Goal: Information Seeking & Learning: Learn about a topic

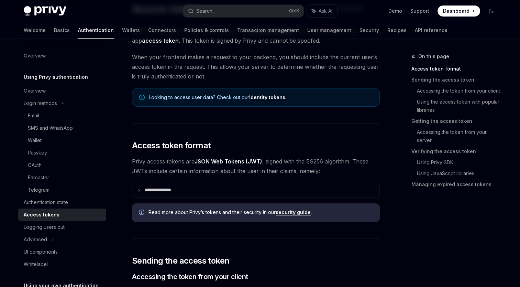
scroll to position [69, 0]
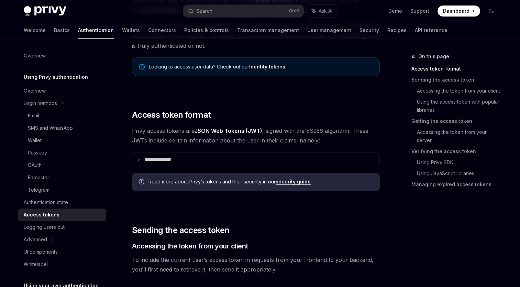
scroll to position [103, 0]
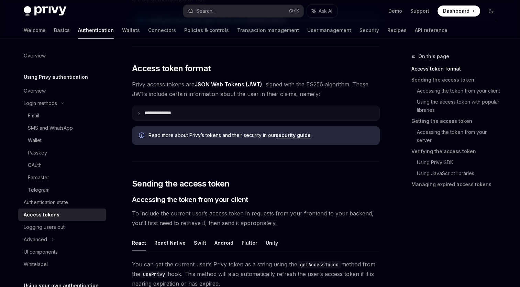
click at [138, 112] on icon at bounding box center [138, 112] width 3 height 3
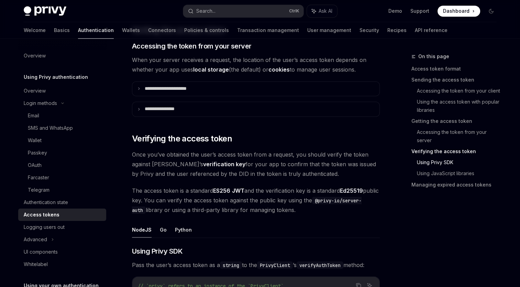
scroll to position [1134, 0]
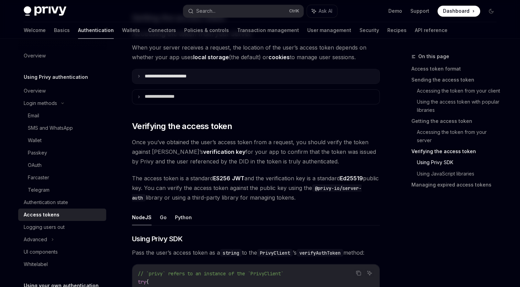
click at [137, 74] on icon at bounding box center [138, 75] width 3 height 3
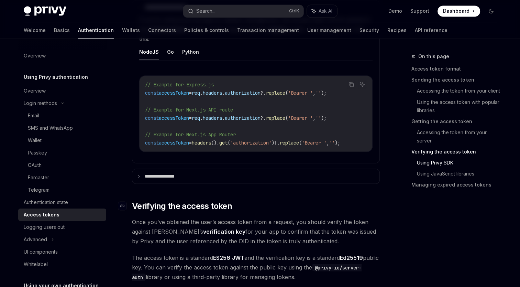
scroll to position [1272, 0]
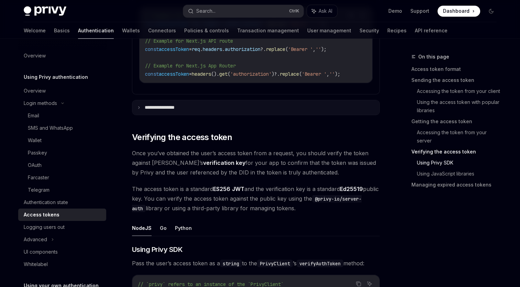
click at [165, 106] on p "**********" at bounding box center [166, 107] width 43 height 6
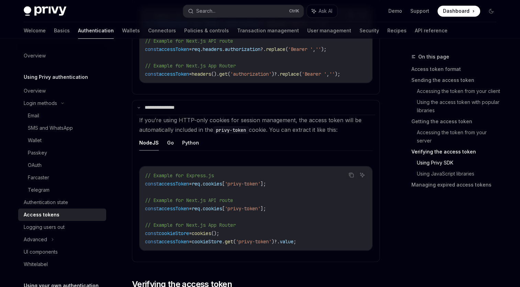
click at [373, 142] on setupChildren "If you’re using HTTP-only cookies for session management, the access token will…" at bounding box center [255, 187] width 239 height 147
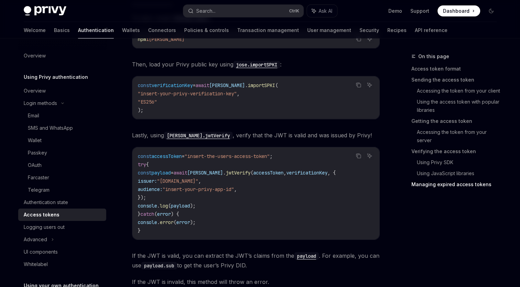
scroll to position [2096, 0]
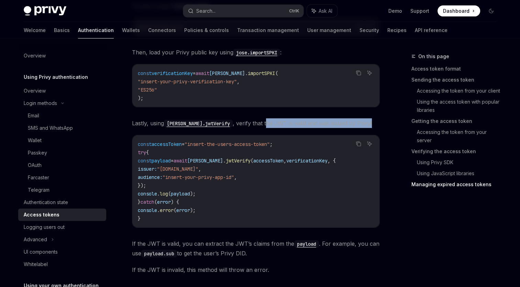
drag, startPoint x: 245, startPoint y: 122, endPoint x: 363, endPoint y: 127, distance: 118.4
click at [363, 127] on span "Lastly, using jose.jwtVerify , verify that the JWT is valid and was issued by P…" at bounding box center [256, 123] width 248 height 10
click at [274, 116] on div "To start, install jose : Copy Ask AI npm i jose Then, load your Privy public ke…" at bounding box center [256, 137] width 248 height 273
drag, startPoint x: 272, startPoint y: 122, endPoint x: 348, endPoint y: 126, distance: 75.7
click at [348, 126] on span "Lastly, using jose.jwtVerify , verify that the JWT is valid and was issued by P…" at bounding box center [256, 123] width 248 height 10
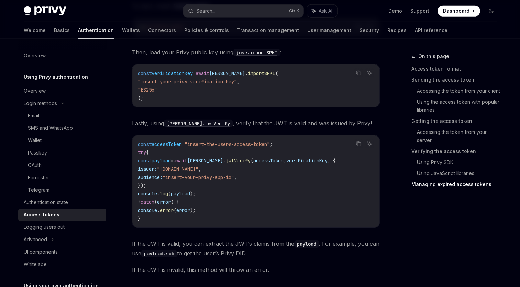
click at [251, 128] on div "To start, install jose : Copy Ask AI npm i jose Then, load your Privy public ke…" at bounding box center [256, 137] width 248 height 273
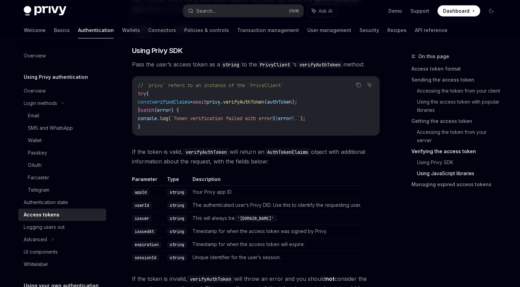
scroll to position [1571, 0]
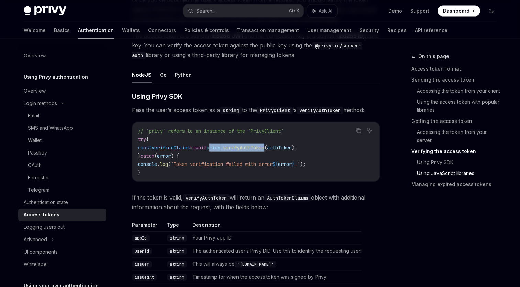
drag, startPoint x: 225, startPoint y: 147, endPoint x: 287, endPoint y: 148, distance: 61.2
click at [287, 148] on span "const verifiedClaims = await privy . verifyAuthToken ( authToken );" at bounding box center [217, 147] width 159 height 6
copy span "privy . verifyAuthToken"
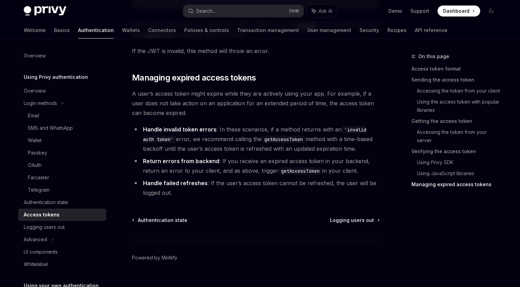
scroll to position [2327, 0]
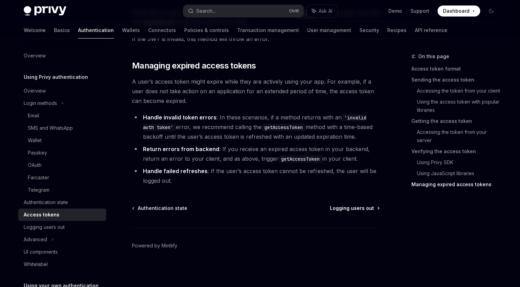
click at [363, 206] on span "Logging users out" at bounding box center [352, 207] width 44 height 7
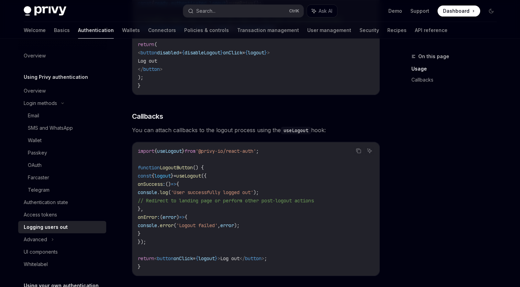
scroll to position [342, 0]
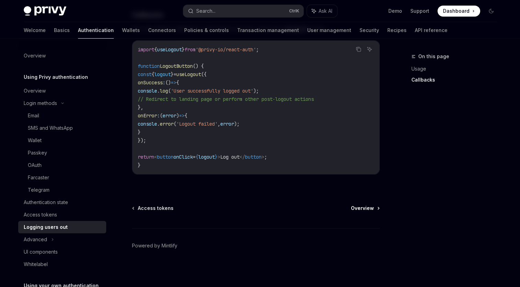
click at [364, 208] on span "Overview" at bounding box center [362, 207] width 23 height 7
type textarea "*"
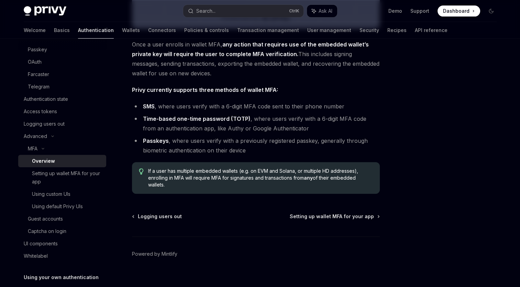
scroll to position [284, 0]
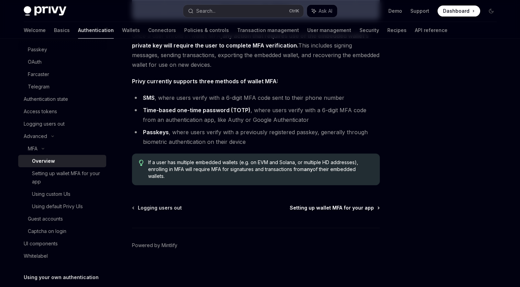
click at [364, 206] on span "Setting up wallet MFA for your app" at bounding box center [332, 207] width 84 height 7
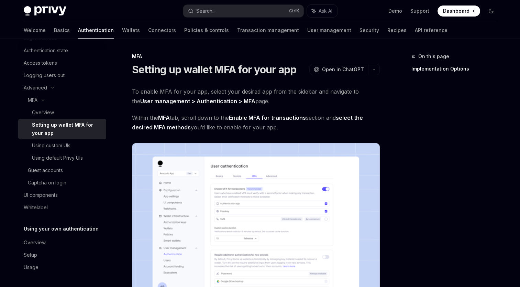
click at [430, 138] on div "On this page Implementation Options" at bounding box center [450, 169] width 104 height 234
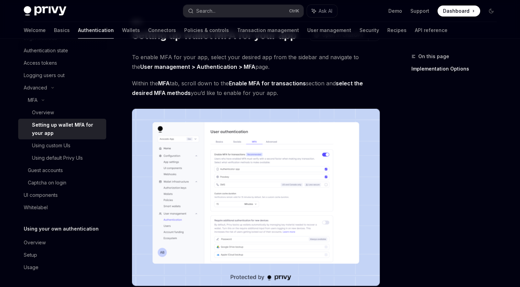
scroll to position [69, 0]
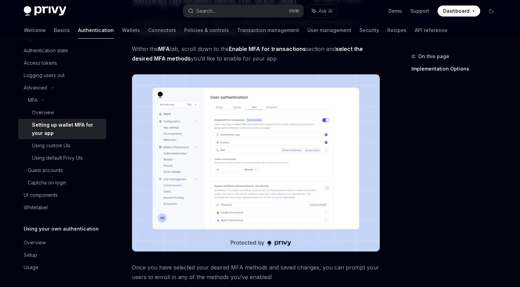
click at [284, 148] on img at bounding box center [256, 162] width 248 height 177
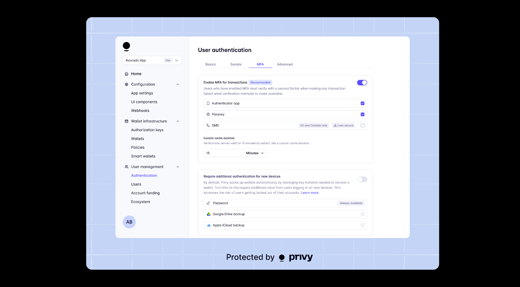
click at [456, 156] on div at bounding box center [260, 143] width 520 height 287
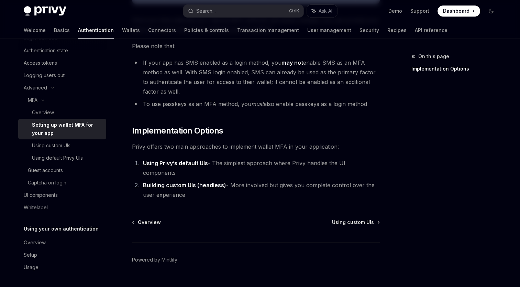
scroll to position [321, 0]
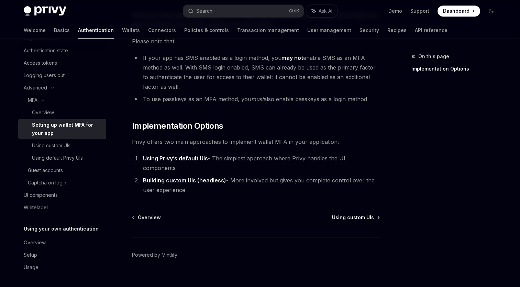
click at [356, 214] on span "Using custom UIs" at bounding box center [353, 217] width 42 height 7
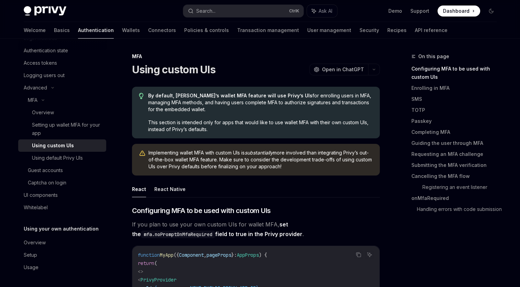
click at [315, 193] on ul "React React Native" at bounding box center [256, 189] width 248 height 16
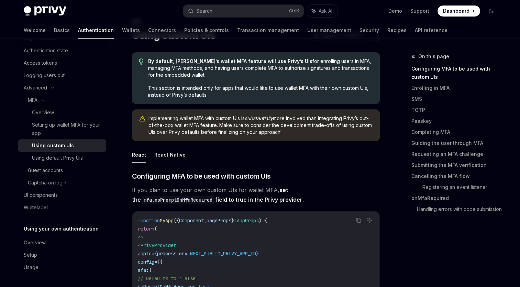
scroll to position [69, 0]
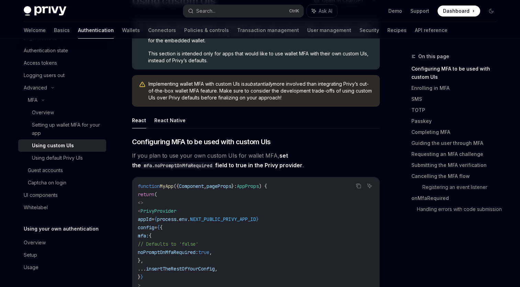
click at [398, 98] on div "On this page Configuring MFA to be used with custom UIs Enrolling in MFA SMS TO…" at bounding box center [450, 136] width 104 height 168
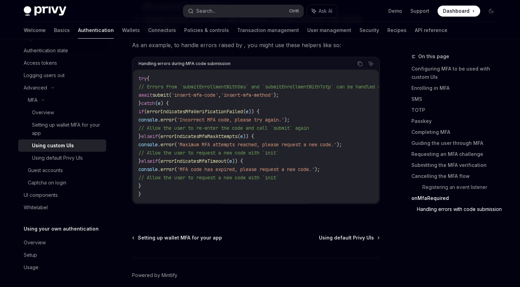
scroll to position [3021, 0]
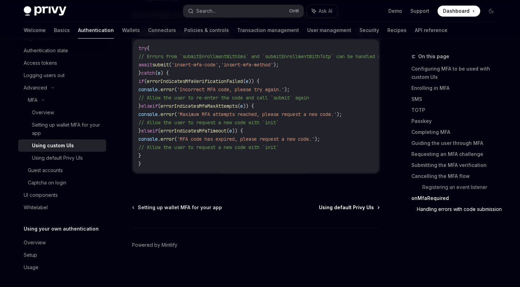
click at [366, 208] on span "Using default Privy UIs" at bounding box center [346, 207] width 55 height 7
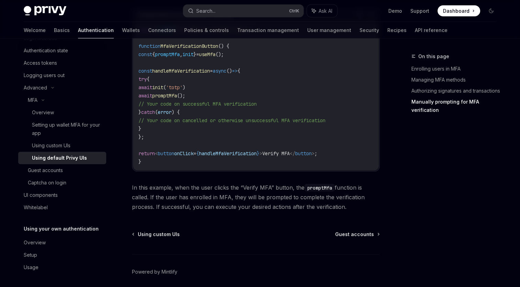
scroll to position [1372, 0]
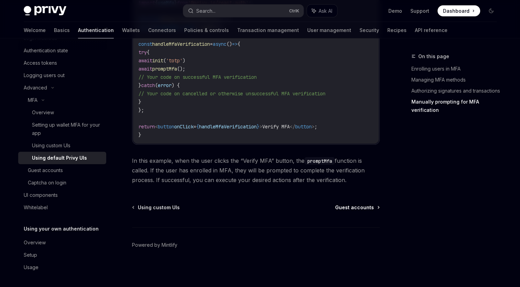
click at [364, 207] on span "Guest accounts" at bounding box center [354, 207] width 39 height 7
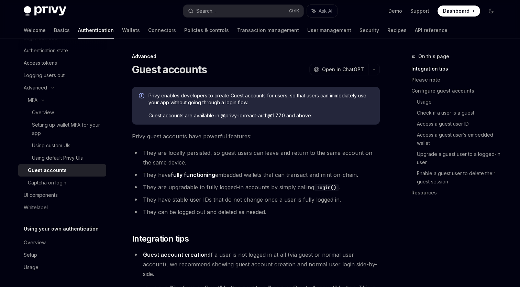
click at [353, 138] on span "Privy guest accounts have powerful features:" at bounding box center [256, 136] width 248 height 10
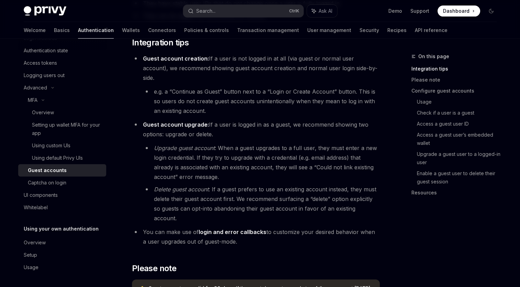
scroll to position [206, 0]
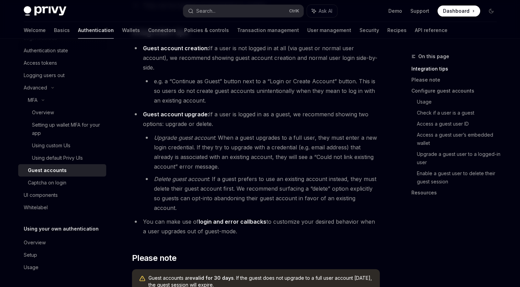
click at [342, 96] on ul "Guest account creation: If a user is not logged in at all (via guest or normal …" at bounding box center [256, 139] width 248 height 192
click at [252, 91] on li "e.g. a “Continue as Guest” button next to a “Login or Create Account” button. T…" at bounding box center [261, 90] width 237 height 29
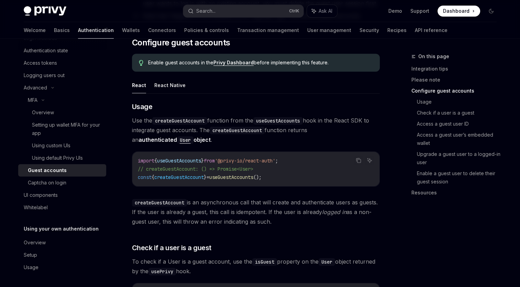
scroll to position [516, 0]
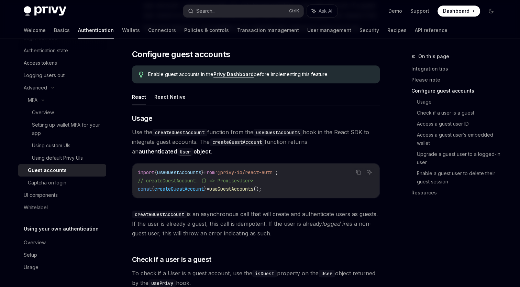
click at [124, 131] on div "Advanced Guest accounts OpenAI Open in ChatGPT OpenAI Open in ChatGPT Privy ena…" at bounding box center [191, 248] width 379 height 1422
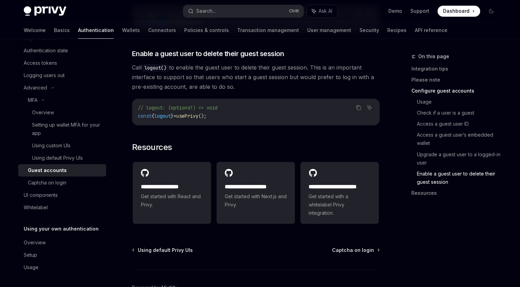
scroll to position [1167, 0]
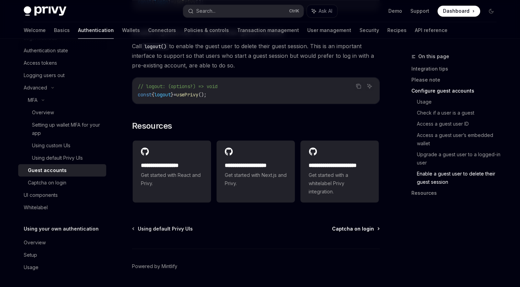
click at [364, 225] on span "Captcha on login" at bounding box center [353, 228] width 42 height 7
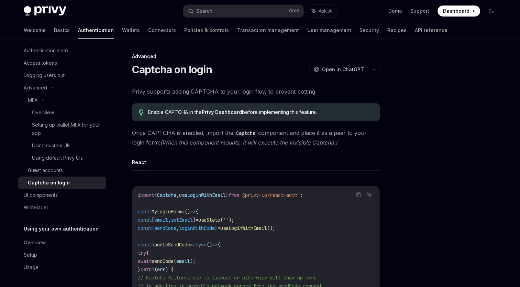
click at [236, 56] on div "Advanced" at bounding box center [256, 56] width 248 height 7
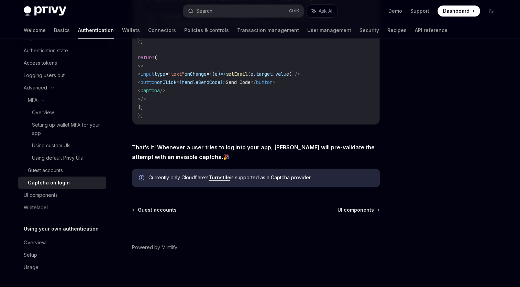
scroll to position [288, 0]
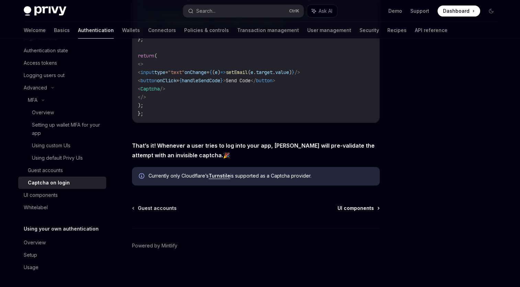
click at [358, 207] on span "UI components" at bounding box center [355, 207] width 36 height 7
type textarea "*"
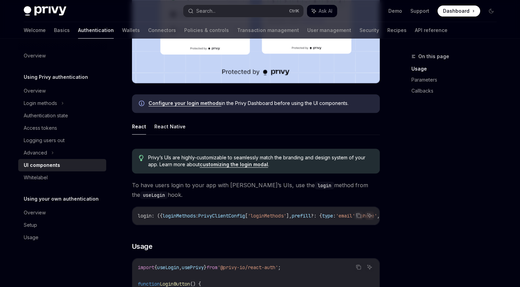
scroll to position [275, 0]
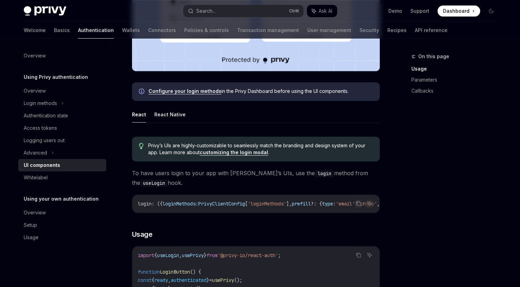
click at [401, 153] on div "On this page Usage Parameters Callbacks" at bounding box center [450, 169] width 104 height 234
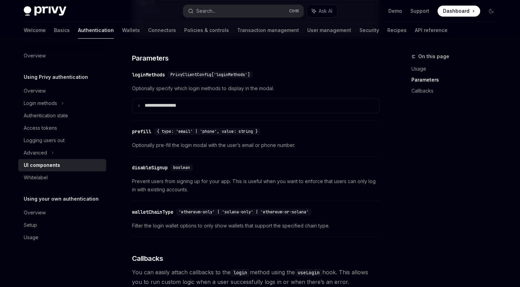
scroll to position [619, 0]
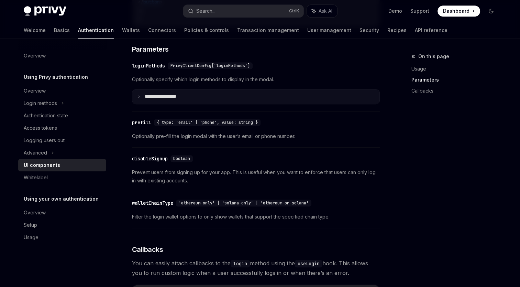
click at [139, 98] on icon at bounding box center [138, 96] width 3 height 3
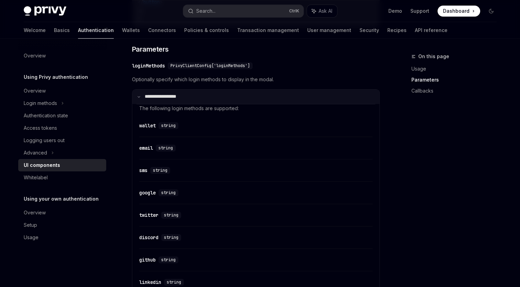
click at [139, 98] on icon at bounding box center [138, 96] width 3 height 3
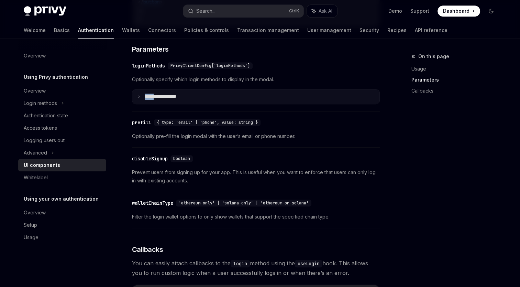
click at [139, 98] on icon at bounding box center [138, 96] width 3 height 3
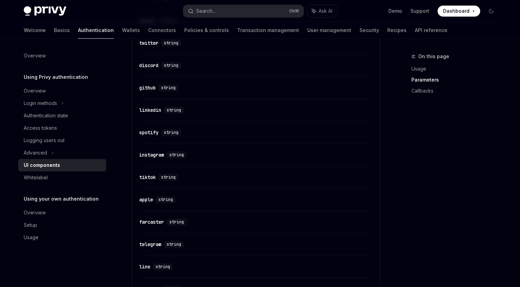
scroll to position [653, 0]
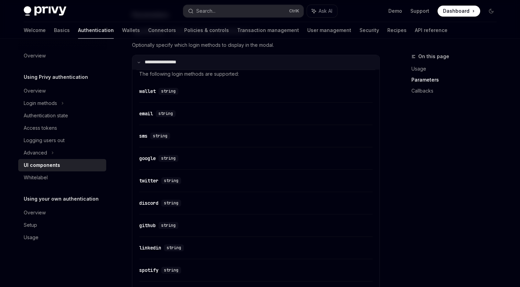
click at [137, 64] on icon at bounding box center [138, 61] width 3 height 3
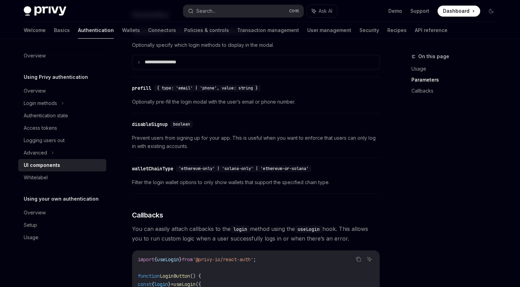
click at [396, 162] on div "On this page Usage Parameters Callbacks Using Privy authentication UI component…" at bounding box center [260, 12] width 484 height 1253
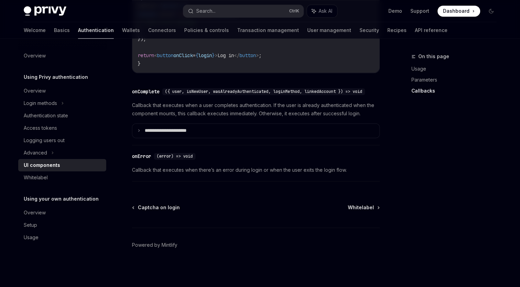
scroll to position [1021, 0]
click at [354, 206] on span "Whitelabel" at bounding box center [361, 207] width 26 height 7
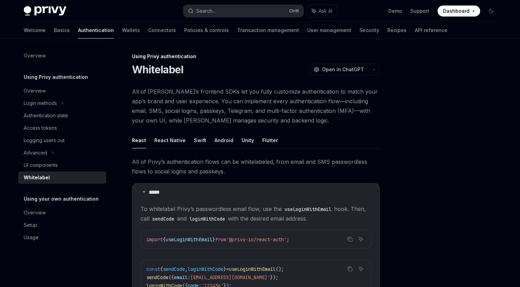
click at [398, 140] on div at bounding box center [450, 169] width 104 height 234
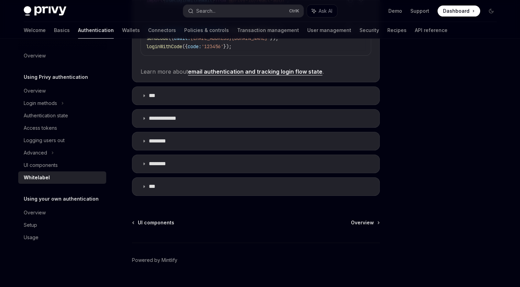
scroll to position [241, 0]
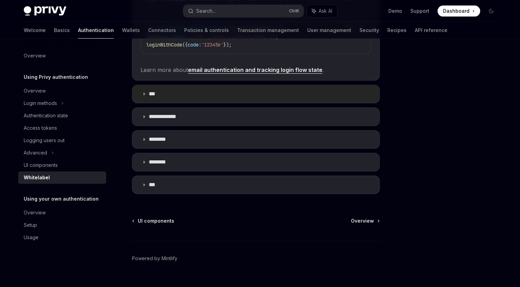
click at [170, 97] on summary "***" at bounding box center [255, 94] width 247 height 18
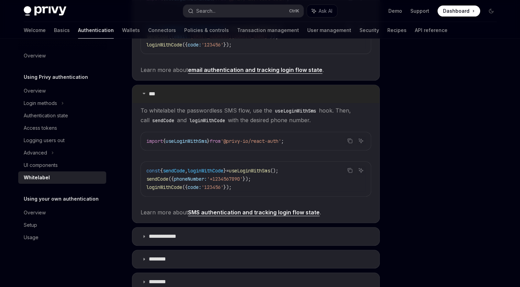
click at [170, 97] on summary "***" at bounding box center [255, 94] width 247 height 18
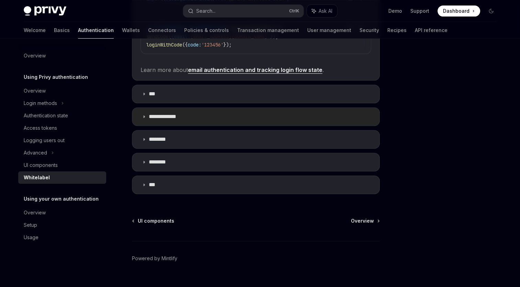
click at [202, 113] on summary "**********" at bounding box center [255, 117] width 247 height 18
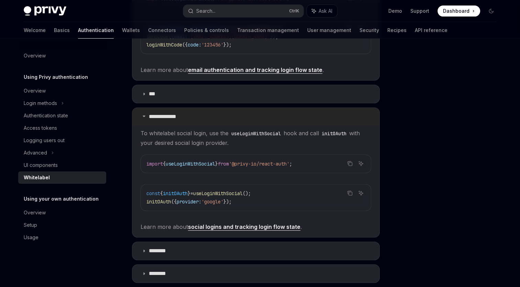
click at [202, 113] on summary "**********" at bounding box center [255, 117] width 247 height 18
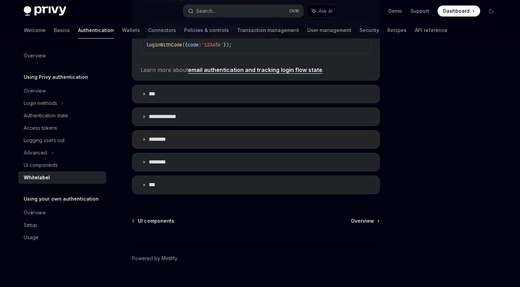
click at [191, 134] on summary "********" at bounding box center [255, 139] width 247 height 18
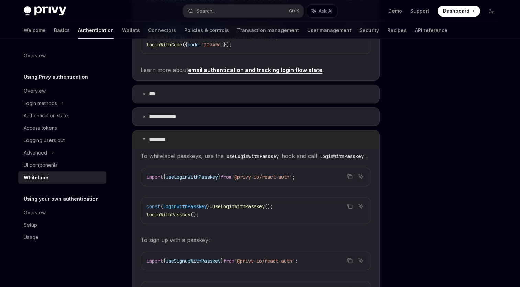
click at [191, 134] on summary "********" at bounding box center [255, 139] width 247 height 18
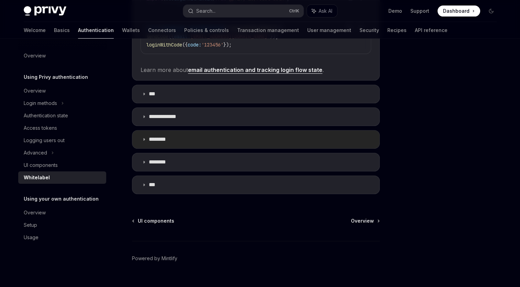
click at [191, 134] on summary "********" at bounding box center [255, 139] width 247 height 18
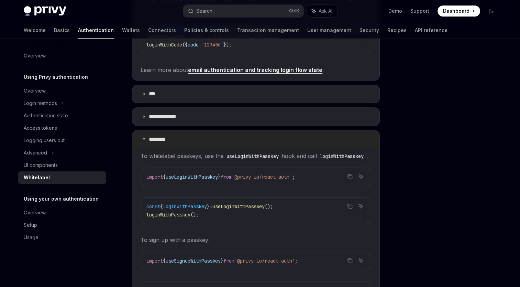
click at [190, 132] on summary "********" at bounding box center [255, 139] width 247 height 18
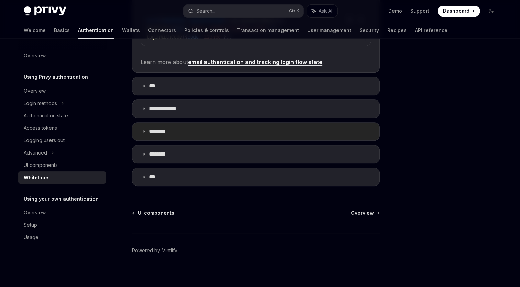
scroll to position [253, 0]
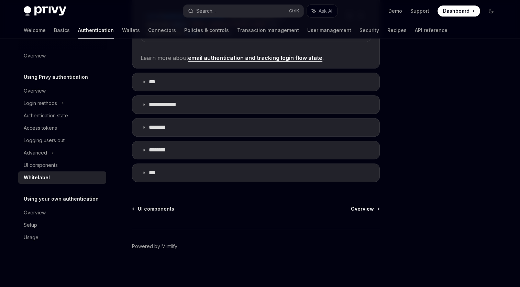
click at [361, 207] on span "Overview" at bounding box center [362, 208] width 23 height 7
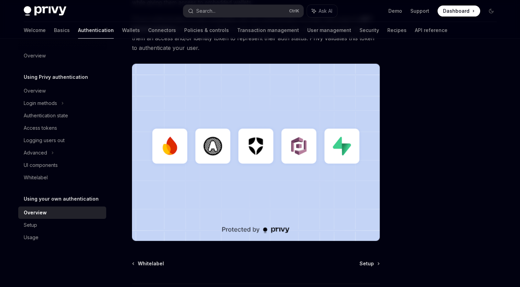
scroll to position [202, 0]
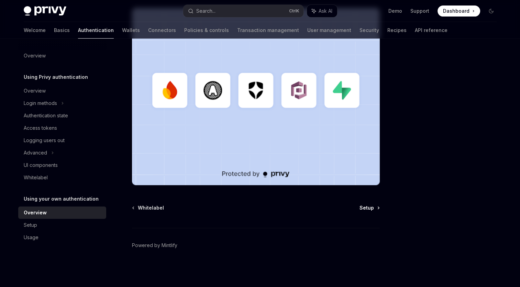
click at [374, 207] on link "Setup" at bounding box center [369, 207] width 20 height 7
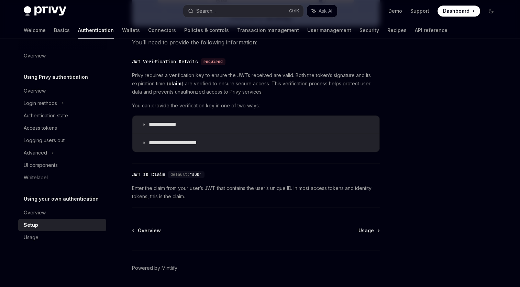
scroll to position [344, 0]
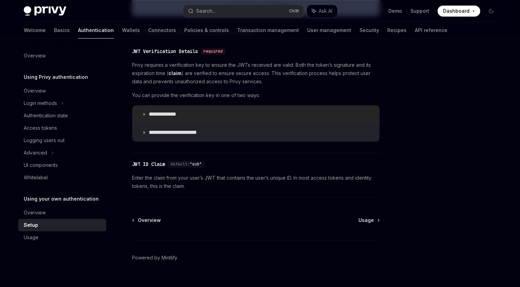
click at [146, 116] on summary "**********" at bounding box center [255, 114] width 247 height 18
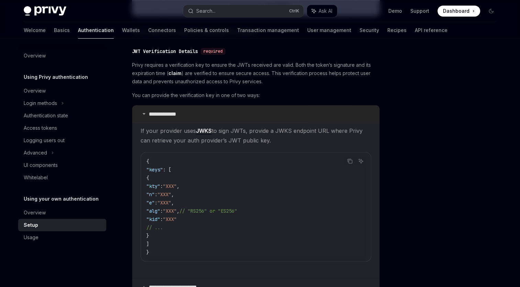
click at [146, 116] on summary "**********" at bounding box center [255, 114] width 247 height 18
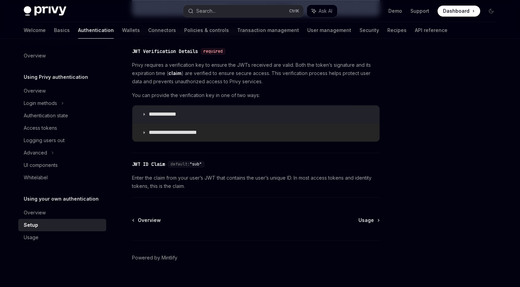
click at [144, 132] on icon at bounding box center [144, 132] width 4 height 4
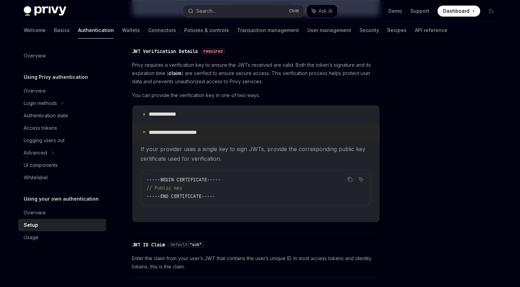
click at [144, 132] on icon at bounding box center [144, 132] width 4 height 4
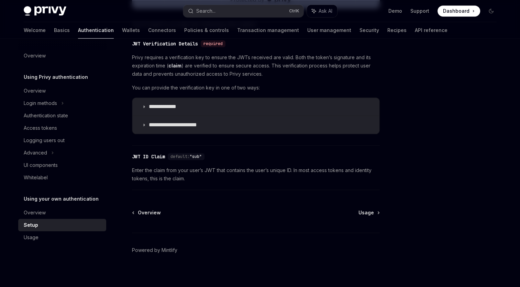
scroll to position [356, 0]
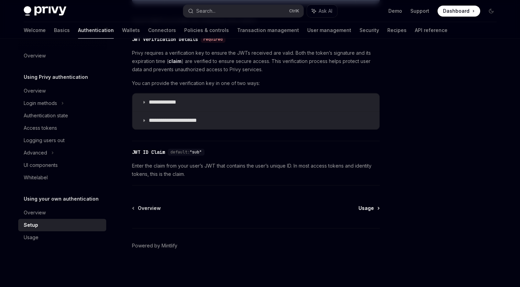
click at [368, 208] on span "Usage" at bounding box center [365, 207] width 15 height 7
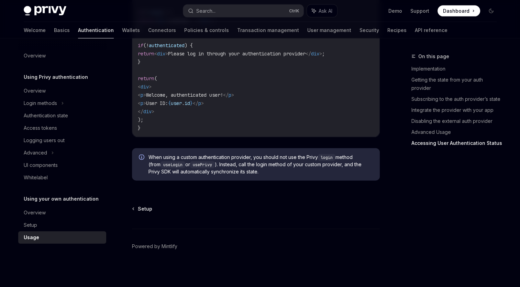
scroll to position [1463, 0]
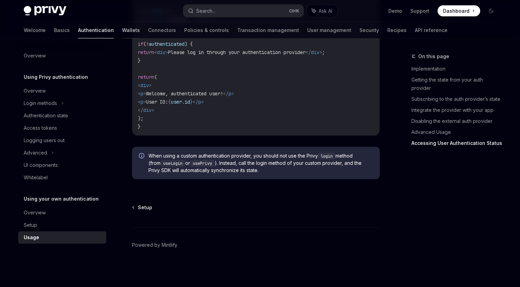
click at [122, 29] on link "Wallets" at bounding box center [131, 30] width 18 height 16
type textarea "*"
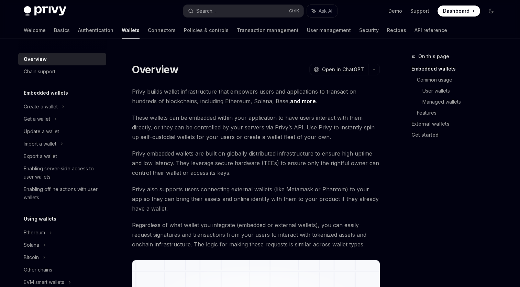
click at [416, 164] on div "On this page Embedded wallets Common usage User wallets Managed wallets Feature…" at bounding box center [450, 169] width 104 height 234
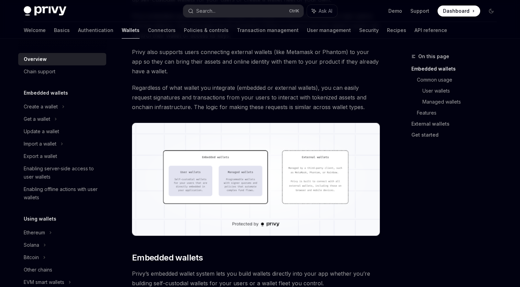
scroll to position [137, 0]
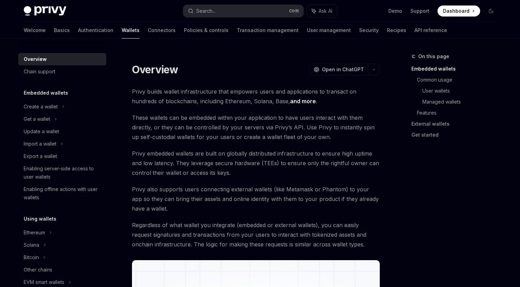
scroll to position [172, 0]
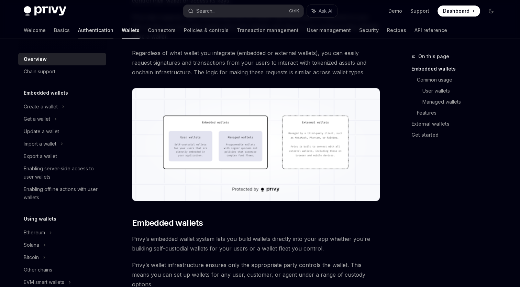
click at [78, 31] on link "Authentication" at bounding box center [95, 30] width 35 height 16
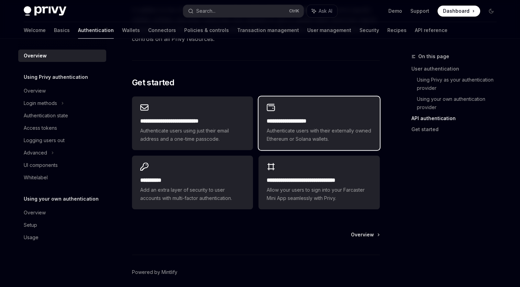
scroll to position [575, 0]
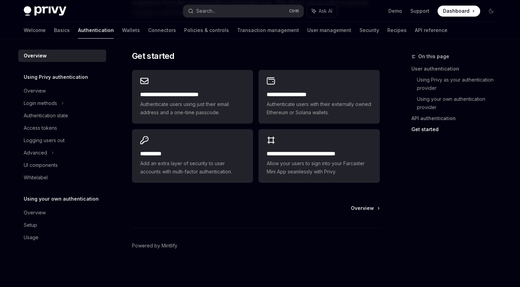
click at [418, 215] on div "On this page User authentication Using Privy as your authentication provider Us…" at bounding box center [450, 169] width 104 height 234
click at [361, 206] on span "Overview" at bounding box center [362, 207] width 23 height 7
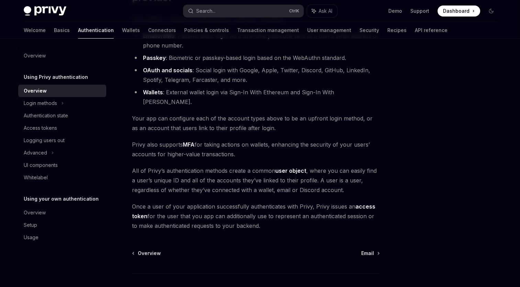
scroll to position [120, 0]
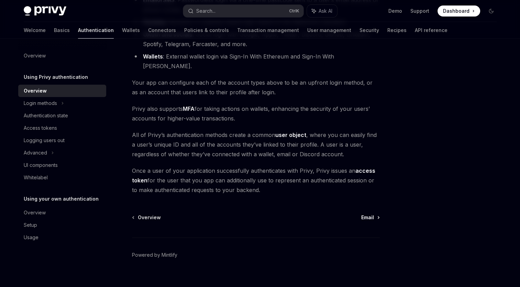
click at [370, 214] on span "Email" at bounding box center [367, 217] width 13 height 7
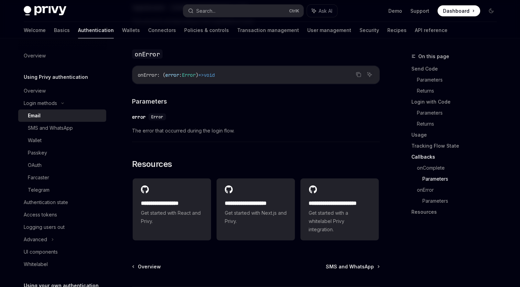
scroll to position [1393, 0]
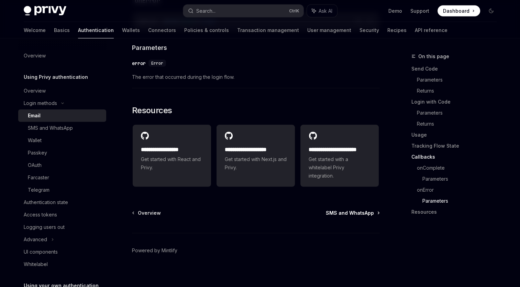
click at [363, 209] on span "SMS and WhatsApp" at bounding box center [350, 212] width 48 height 7
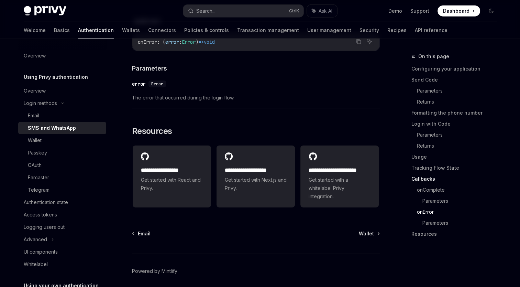
scroll to position [1730, 0]
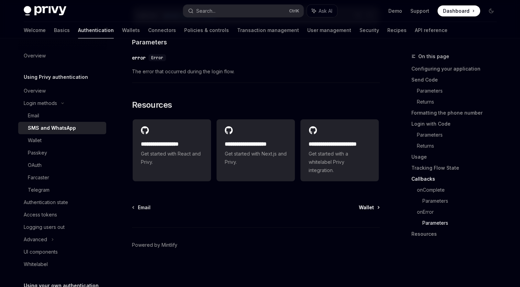
click at [369, 208] on span "Wallet" at bounding box center [366, 207] width 15 height 7
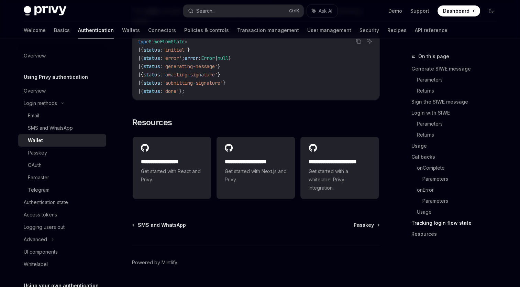
scroll to position [1797, 0]
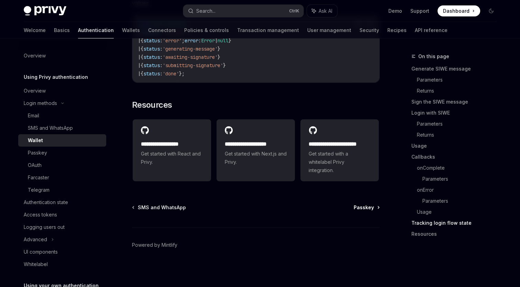
click at [362, 206] on span "Passkey" at bounding box center [364, 207] width 20 height 7
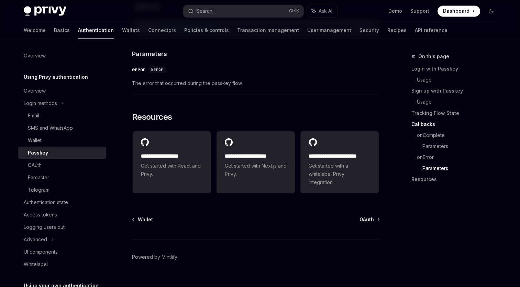
scroll to position [1206, 0]
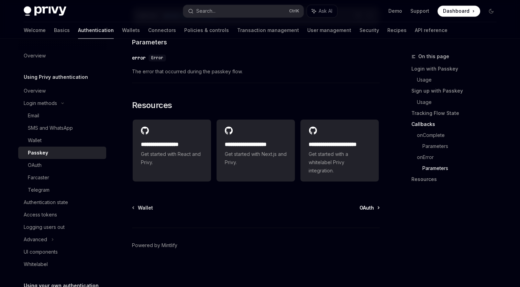
click at [368, 207] on span "OAuth" at bounding box center [366, 207] width 14 height 7
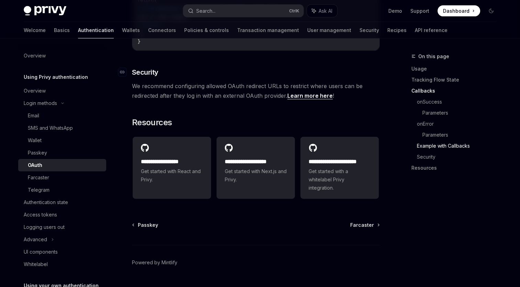
scroll to position [1460, 0]
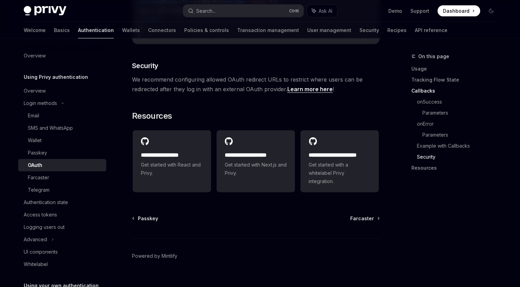
click at [365, 215] on div "Passkey Farcaster Powered by [PERSON_NAME]" at bounding box center [256, 256] width 248 height 83
click at [368, 215] on span "Farcaster" at bounding box center [362, 218] width 24 height 7
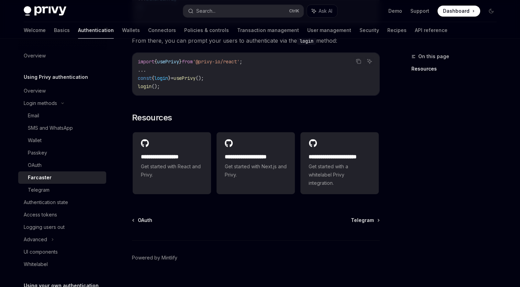
scroll to position [365, 0]
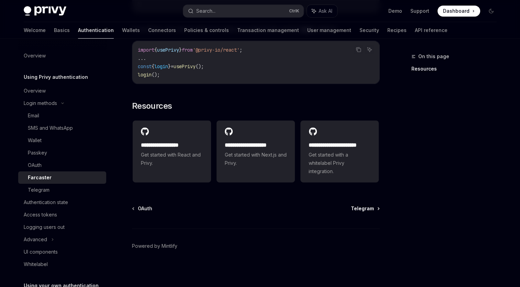
click at [361, 208] on span "Telegram" at bounding box center [362, 208] width 23 height 7
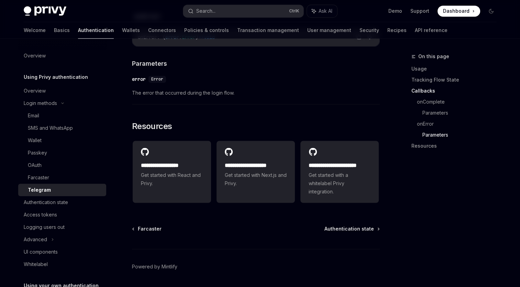
scroll to position [1077, 0]
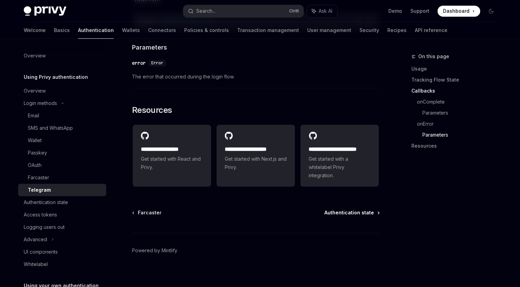
click at [357, 209] on span "Authentication state" at bounding box center [348, 212] width 49 height 7
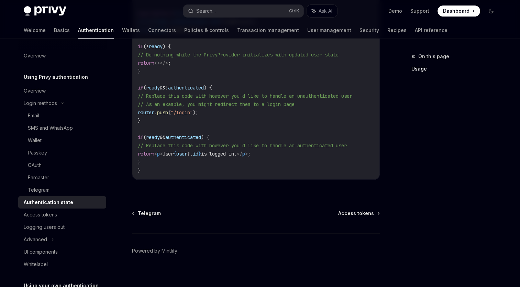
scroll to position [298, 0]
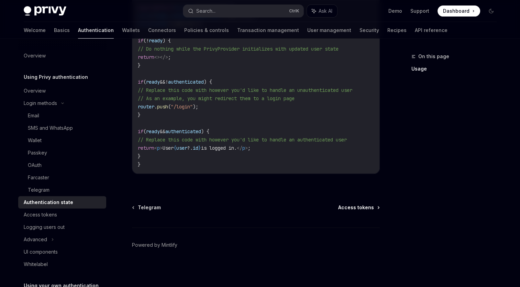
click at [359, 208] on span "Access tokens" at bounding box center [356, 207] width 36 height 7
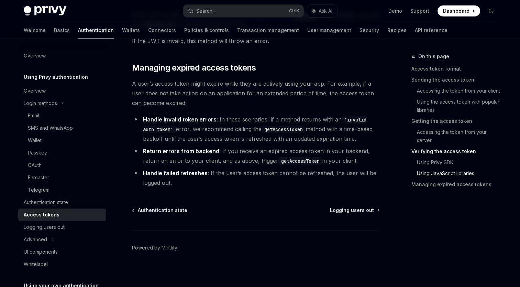
scroll to position [1802, 0]
click at [349, 208] on span "Logging users out" at bounding box center [352, 209] width 44 height 7
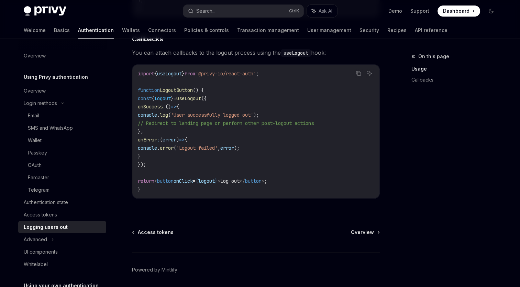
scroll to position [342, 0]
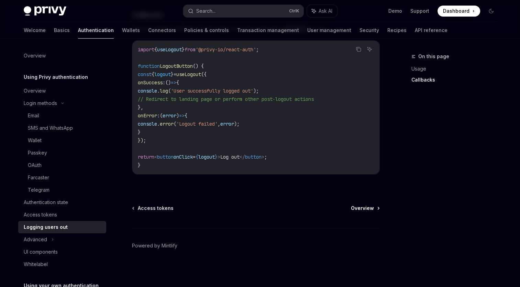
click at [355, 205] on span "Overview" at bounding box center [362, 207] width 23 height 7
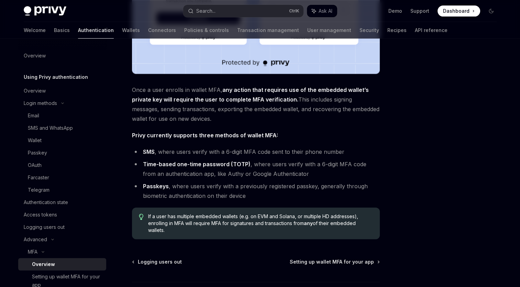
scroll to position [284, 0]
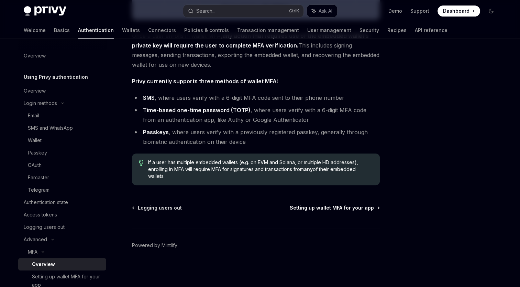
click at [367, 208] on span "Setting up wallet MFA for your app" at bounding box center [332, 207] width 84 height 7
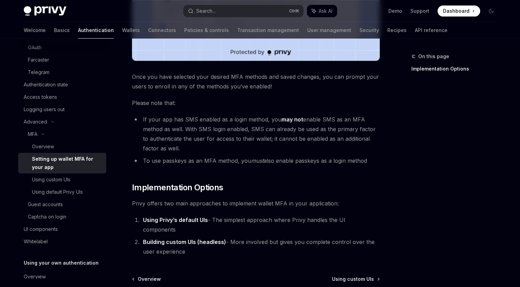
scroll to position [321, 0]
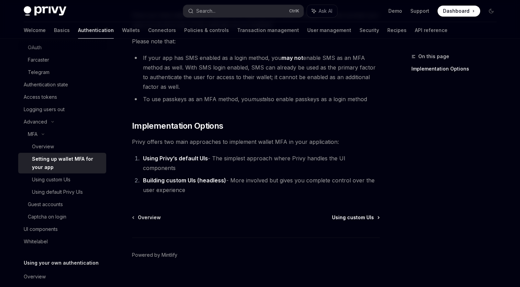
click at [362, 214] on span "Using custom UIs" at bounding box center [353, 217] width 42 height 7
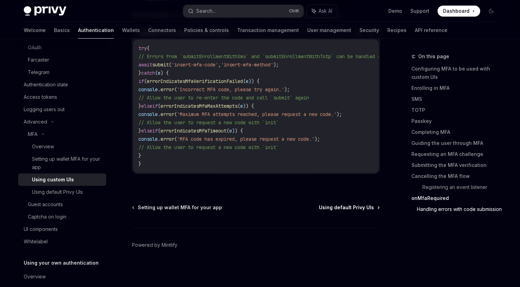
click at [359, 209] on span "Using default Privy UIs" at bounding box center [346, 207] width 55 height 7
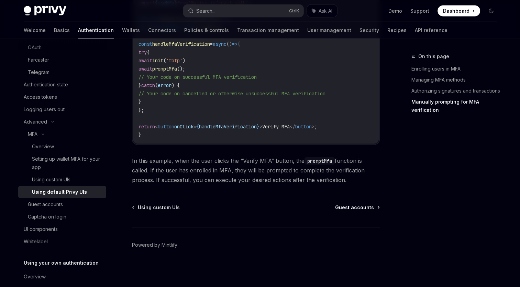
click at [364, 207] on span "Guest accounts" at bounding box center [354, 207] width 39 height 7
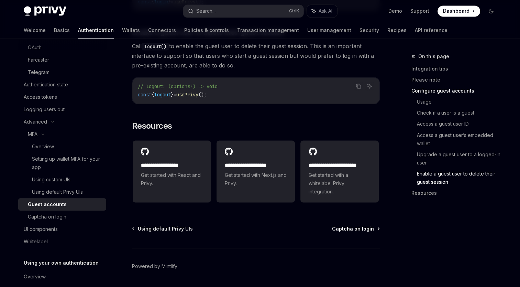
click at [363, 225] on span "Captcha on login" at bounding box center [353, 228] width 42 height 7
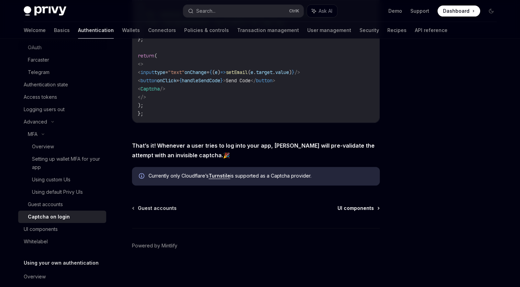
click at [366, 206] on span "UI components" at bounding box center [355, 207] width 36 height 7
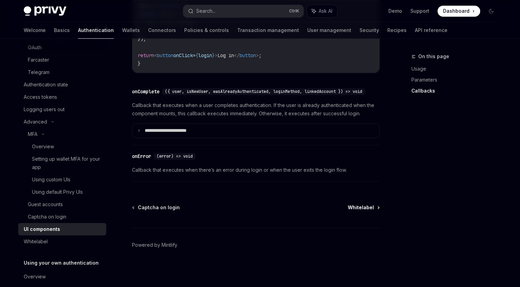
click at [363, 207] on span "Whitelabel" at bounding box center [361, 207] width 26 height 7
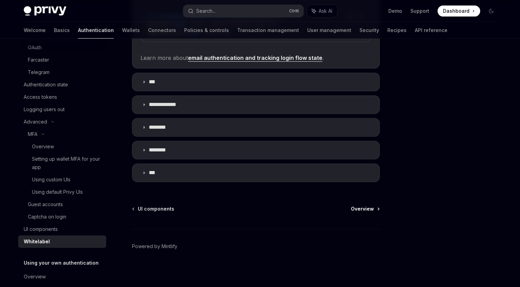
click at [364, 209] on span "Overview" at bounding box center [362, 208] width 23 height 7
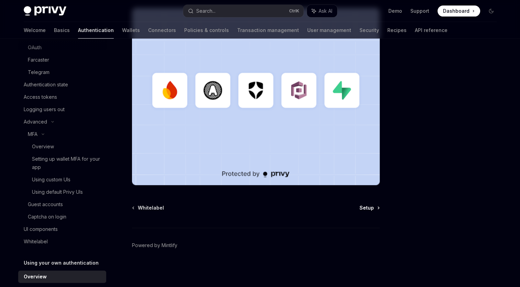
click at [367, 208] on span "Setup" at bounding box center [366, 207] width 14 height 7
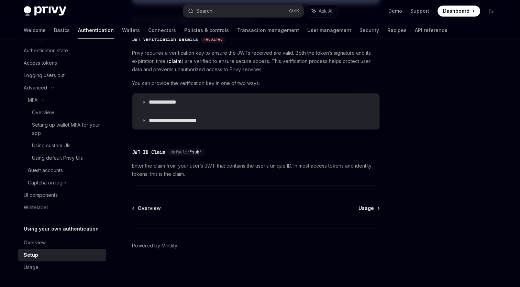
click at [369, 206] on span "Usage" at bounding box center [365, 207] width 15 height 7
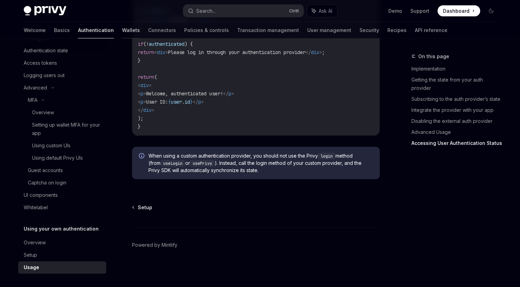
click at [122, 31] on link "Wallets" at bounding box center [131, 30] width 18 height 16
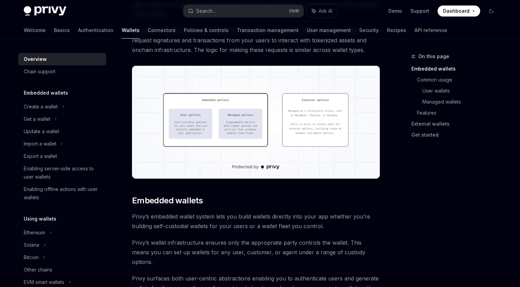
scroll to position [206, 0]
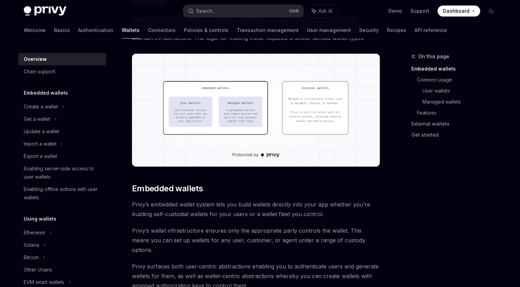
click at [236, 118] on img at bounding box center [256, 110] width 248 height 113
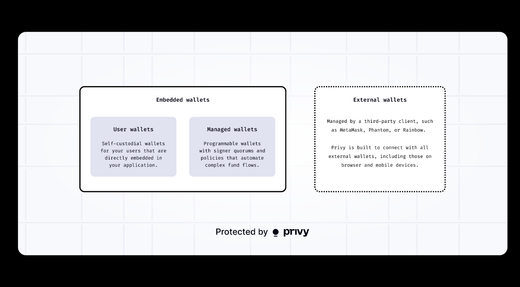
click at [352, 11] on div at bounding box center [260, 143] width 520 height 287
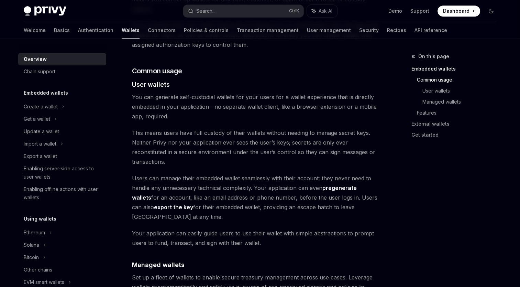
scroll to position [481, 0]
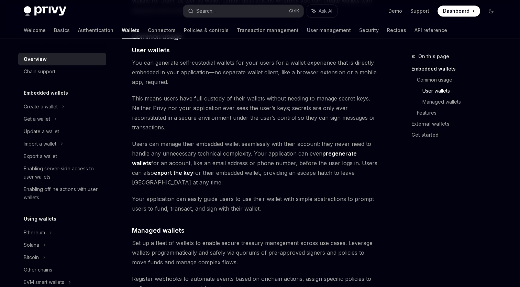
click at [401, 101] on div "On this page Embedded wallets Common usage User wallets Managed wallets Feature…" at bounding box center [450, 98] width 104 height 93
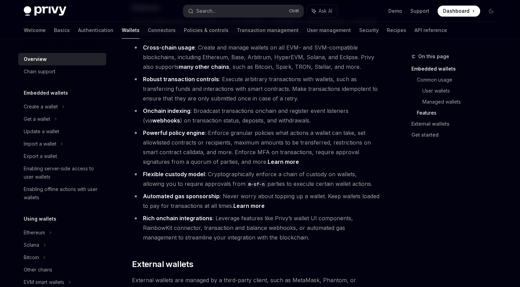
scroll to position [825, 0]
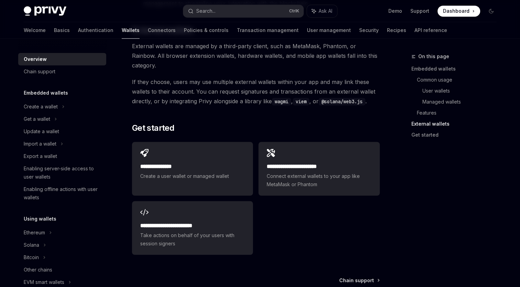
scroll to position [1081, 0]
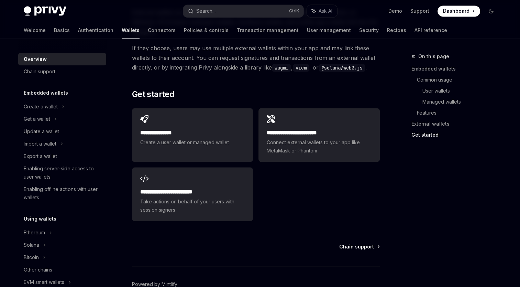
click at [363, 243] on span "Chain support" at bounding box center [356, 246] width 35 height 7
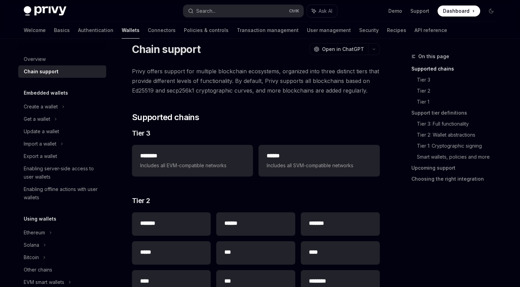
scroll to position [69, 0]
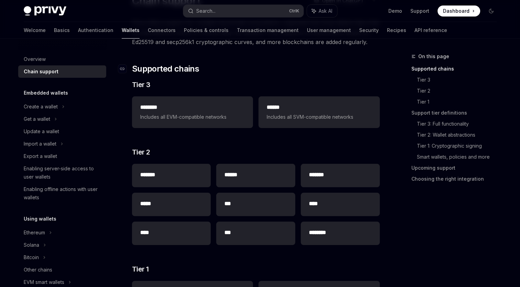
click at [317, 73] on h2 "​ Supported chains" at bounding box center [256, 68] width 248 height 11
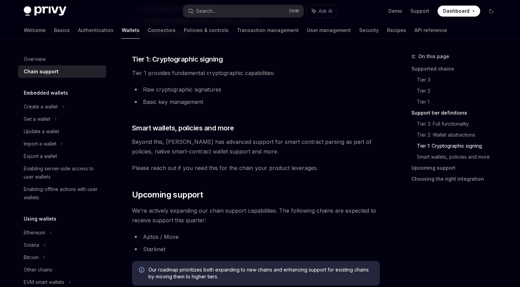
scroll to position [584, 0]
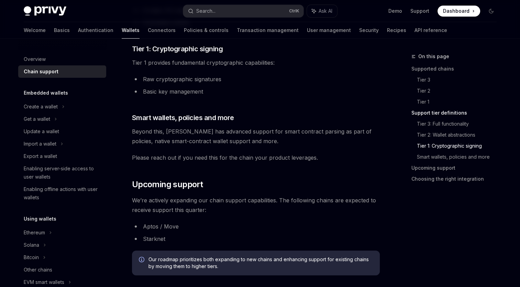
click at [316, 94] on li "Basic key management" at bounding box center [256, 92] width 248 height 10
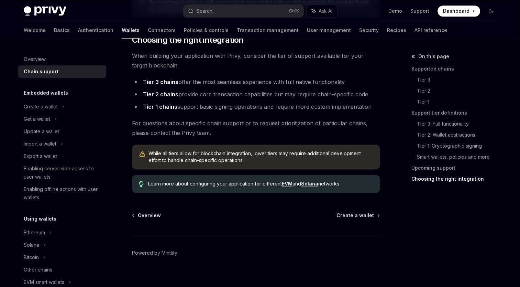
scroll to position [849, 0]
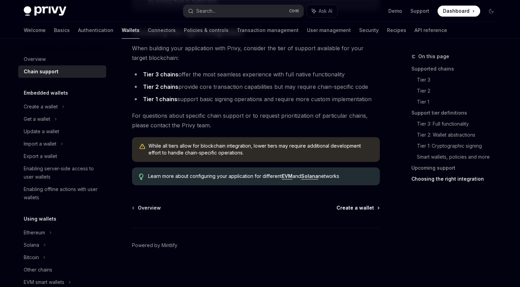
click at [366, 206] on span "Create a wallet" at bounding box center [354, 207] width 37 height 7
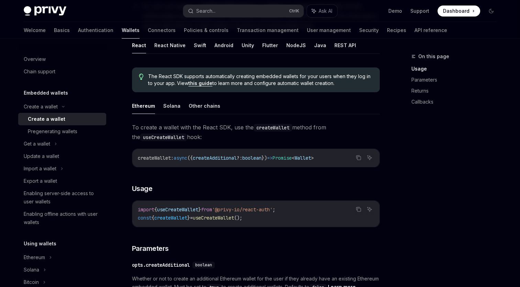
scroll to position [137, 0]
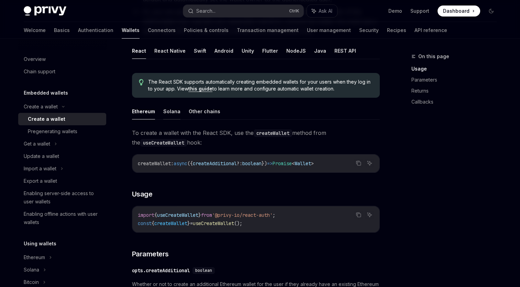
click at [167, 112] on button "Solana" at bounding box center [171, 111] width 17 height 16
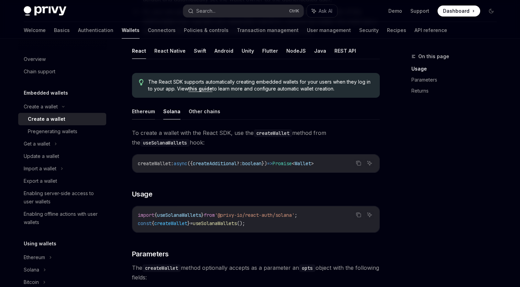
click at [143, 111] on button "Ethereum" at bounding box center [143, 111] width 23 height 16
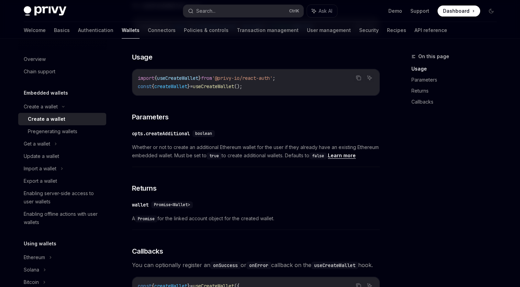
scroll to position [275, 0]
click at [392, 145] on div "On this page Usage Parameters Returns Callbacks Create a wallet Create a wallet…" at bounding box center [260, 151] width 484 height 774
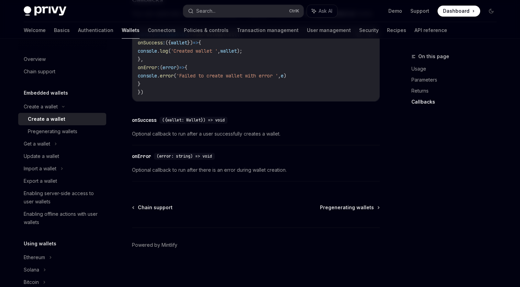
scroll to position [534, 0]
click at [370, 206] on span "Pregenerating wallets" at bounding box center [347, 207] width 54 height 7
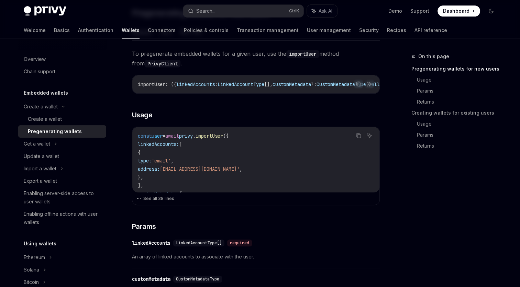
scroll to position [172, 0]
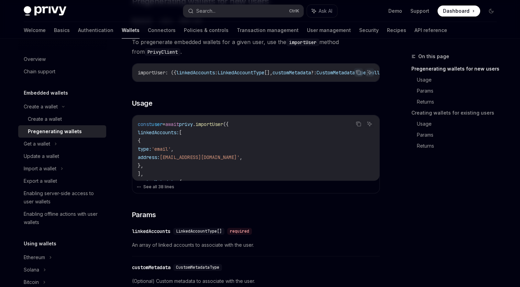
drag, startPoint x: 147, startPoint y: 135, endPoint x: 217, endPoint y: 137, distance: 69.1
click at [217, 137] on code "const user = await privy . importUser ({ linkedAccounts: [ { type: 'email' , ad…" at bounding box center [256, 276] width 236 height 313
click at [431, 178] on div "On this page Pregenerating wallets for new users Usage Params Returns Creating …" at bounding box center [450, 169] width 104 height 234
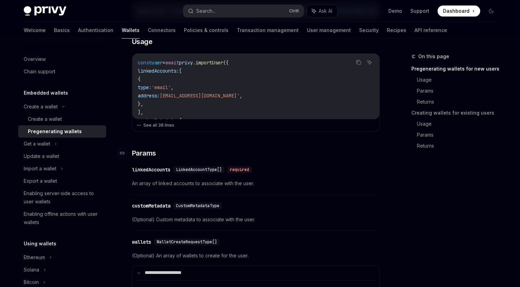
scroll to position [241, 0]
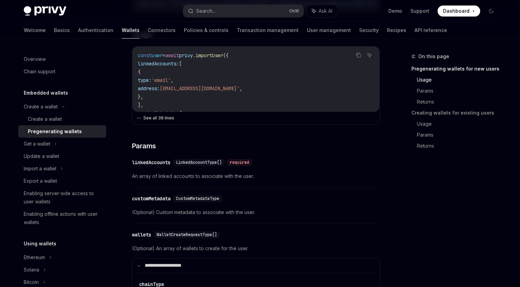
click at [157, 122] on button "See all 38 lines" at bounding box center [255, 118] width 239 height 10
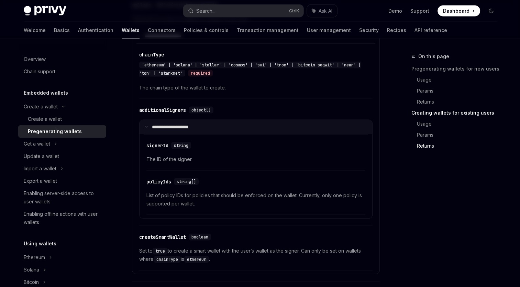
scroll to position [1409, 0]
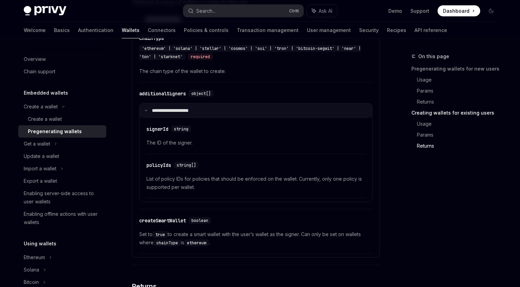
click at [151, 111] on summary "**********" at bounding box center [256, 110] width 233 height 14
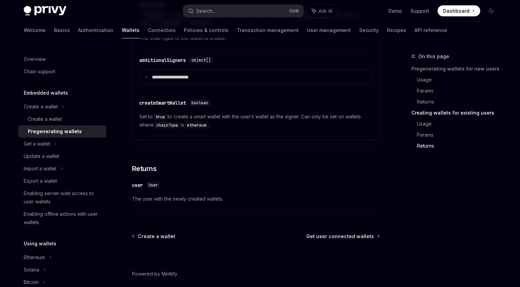
scroll to position [1474, 0]
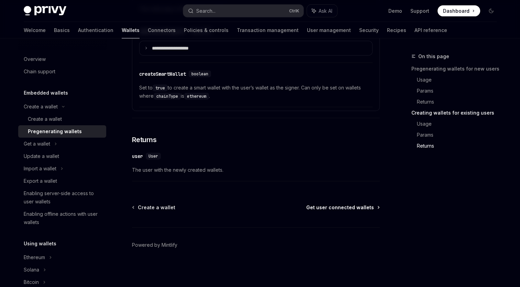
click at [361, 209] on span "Get user connected wallets" at bounding box center [340, 207] width 68 height 7
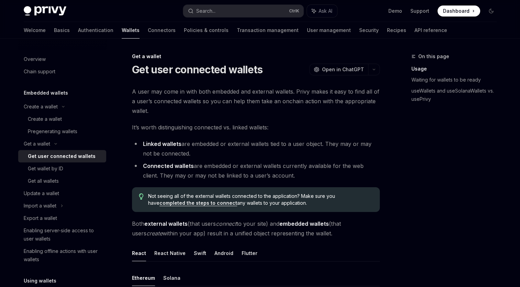
click at [400, 132] on div "On this page Usage Waiting for wallets to be ready useWallets and useSolanaWall…" at bounding box center [450, 169] width 104 height 234
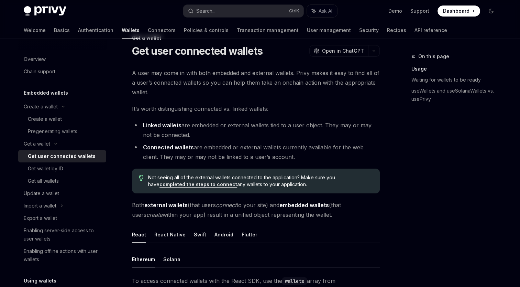
scroll to position [34, 0]
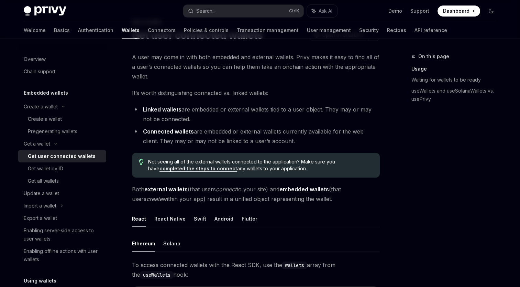
click at [359, 91] on span "It’s worth distinguishing connected vs. linked wallets:" at bounding box center [256, 93] width 248 height 10
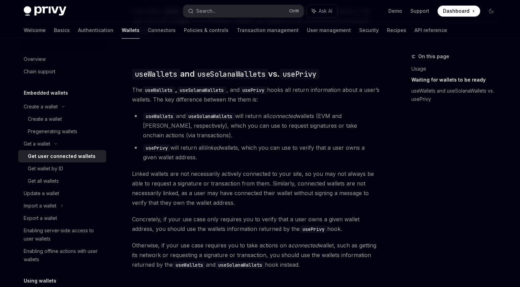
scroll to position [572, 0]
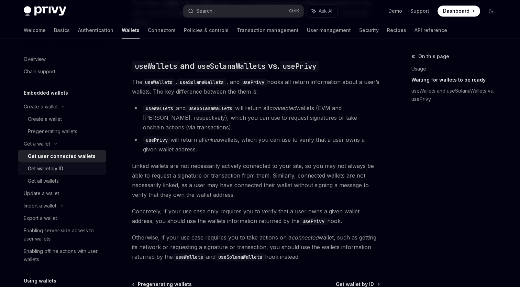
click at [51, 166] on div "Get wallet by ID" at bounding box center [45, 168] width 35 height 8
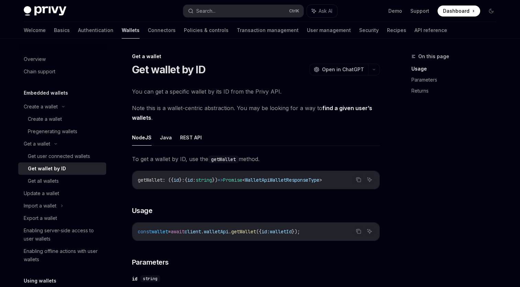
click at [349, 130] on ul "NodeJS Java REST API" at bounding box center [256, 137] width 248 height 16
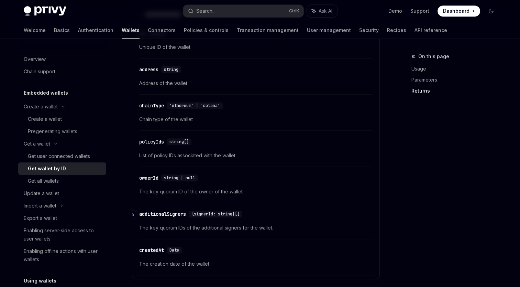
scroll to position [447, 0]
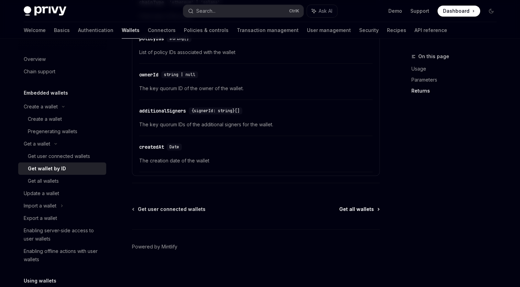
click at [363, 208] on span "Get all wallets" at bounding box center [356, 209] width 35 height 7
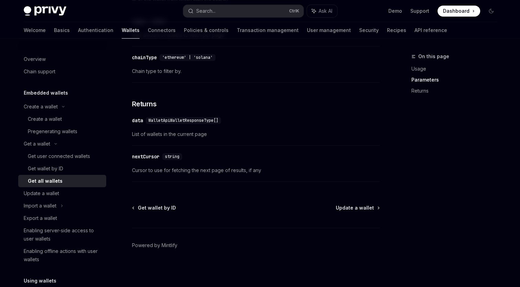
scroll to position [364, 0]
click at [367, 208] on span "Update a wallet" at bounding box center [355, 207] width 38 height 7
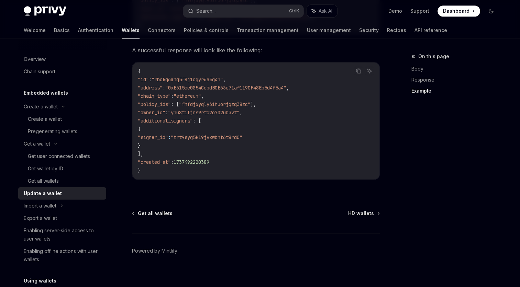
scroll to position [841, 0]
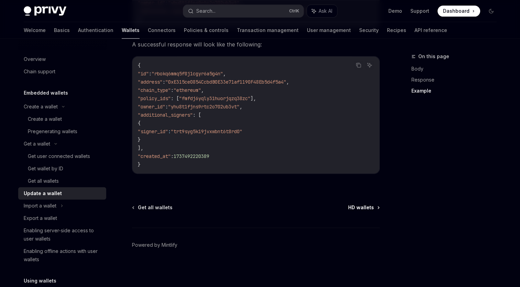
click at [360, 207] on span "HD wallets" at bounding box center [361, 207] width 26 height 7
type textarea "*"
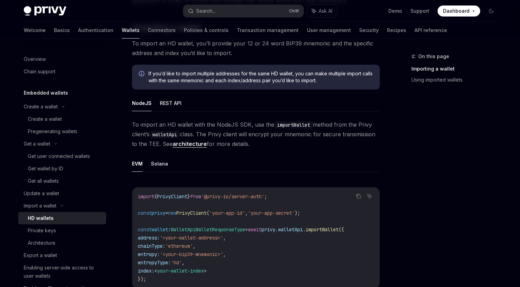
scroll to position [137, 0]
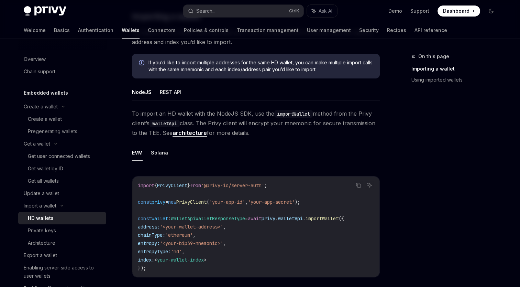
click at [335, 138] on div "To import an HD wallet with the NodeJS SDK, use the importWallet method from th…" at bounding box center [256, 212] width 248 height 206
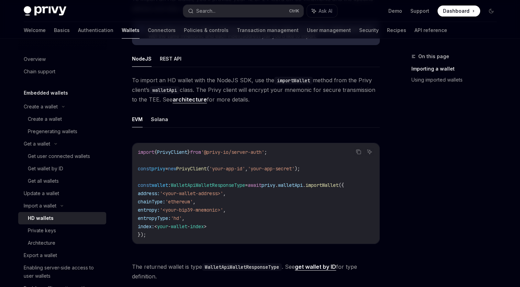
scroll to position [159, 0]
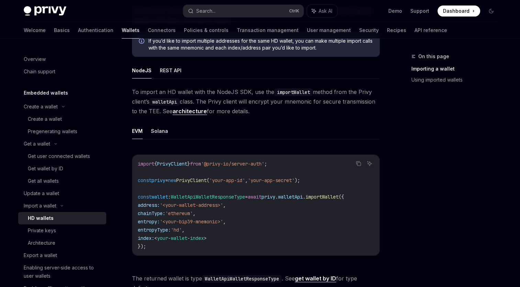
click at [153, 109] on span "To import an HD wallet with the NodeJS SDK, use the importWallet method from th…" at bounding box center [256, 101] width 248 height 29
click at [153, 108] on span "To import an HD wallet with the NodeJS SDK, use the importWallet method from th…" at bounding box center [256, 101] width 248 height 29
drag, startPoint x: 159, startPoint y: 111, endPoint x: 150, endPoint y: 110, distance: 9.6
click at [150, 110] on span "To import an HD wallet with the NodeJS SDK, use the importWallet method from th…" at bounding box center [256, 101] width 248 height 29
copy span "TEE."
